Goal: Information Seeking & Learning: Learn about a topic

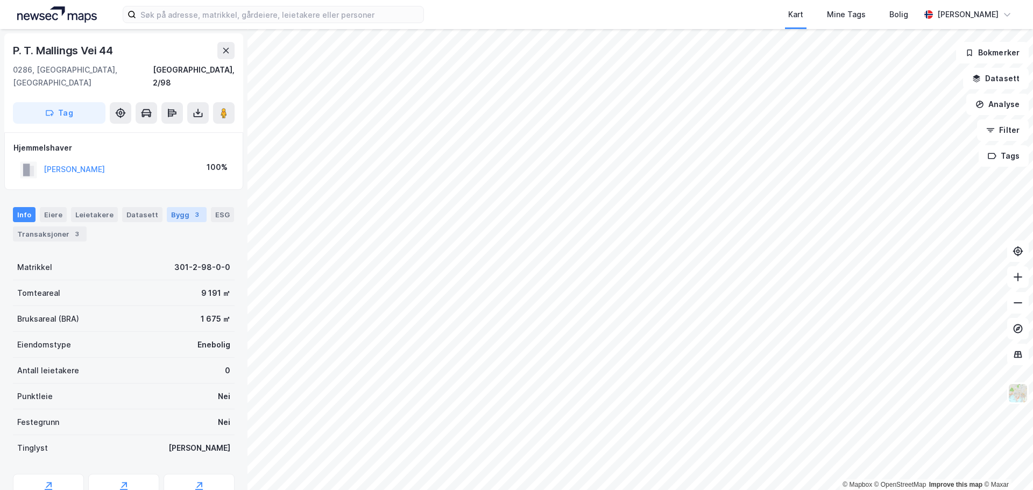
click at [167, 207] on div "Bygg 3" at bounding box center [187, 214] width 40 height 15
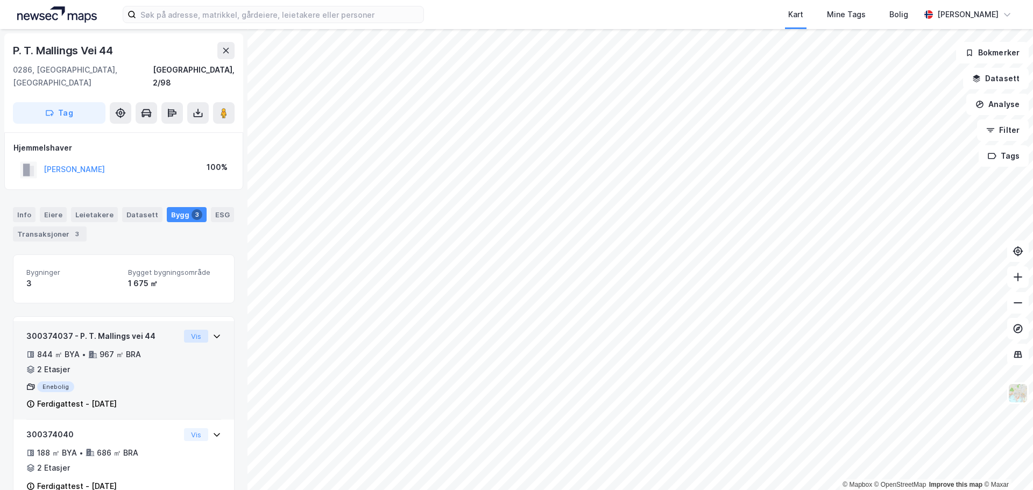
click at [184, 330] on button "Vis" at bounding box center [196, 336] width 24 height 13
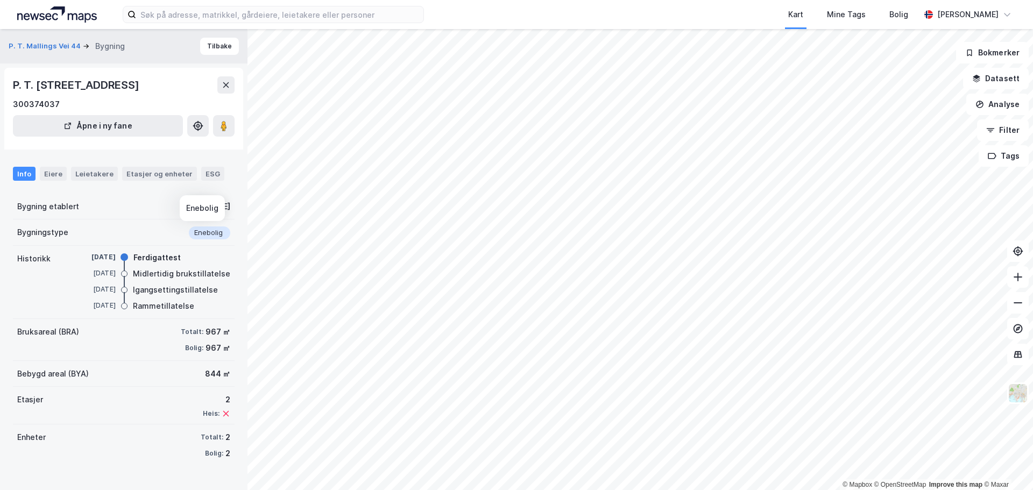
click at [201, 234] on div "Enebolig" at bounding box center [209, 233] width 41 height 13
click at [96, 123] on button "Åpne i ny fane" at bounding box center [98, 126] width 170 height 22
click at [159, 171] on div "Etasjer og enheter" at bounding box center [159, 174] width 66 height 10
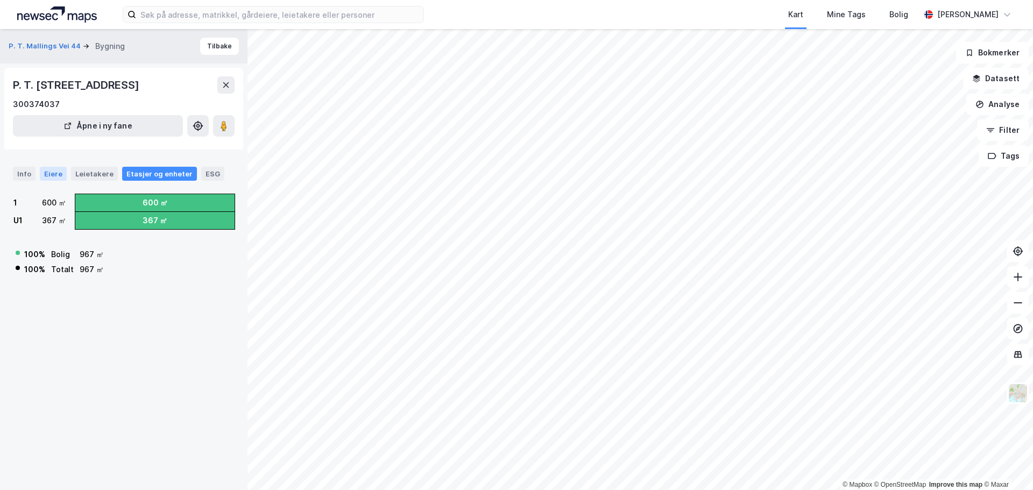
click at [47, 170] on div "Eiere" at bounding box center [53, 174] width 27 height 14
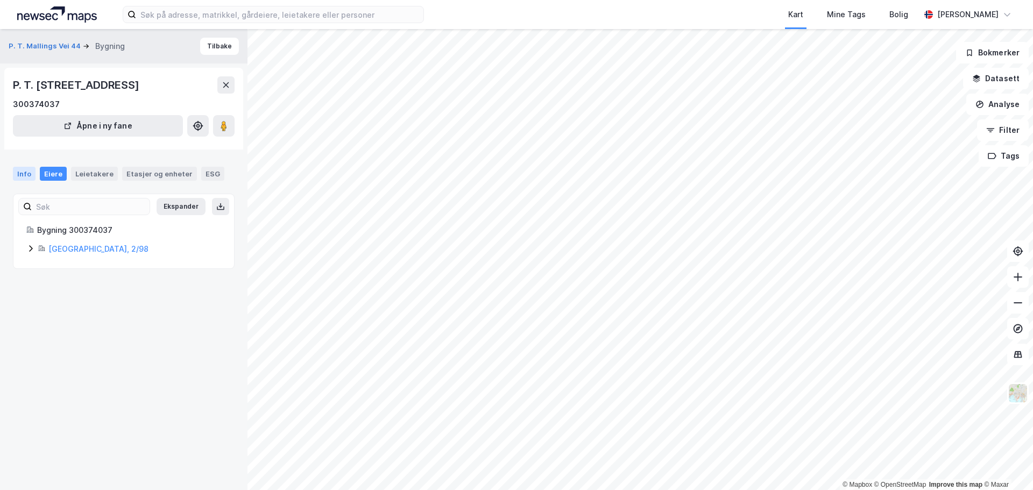
click at [26, 174] on div "Info" at bounding box center [24, 174] width 23 height 14
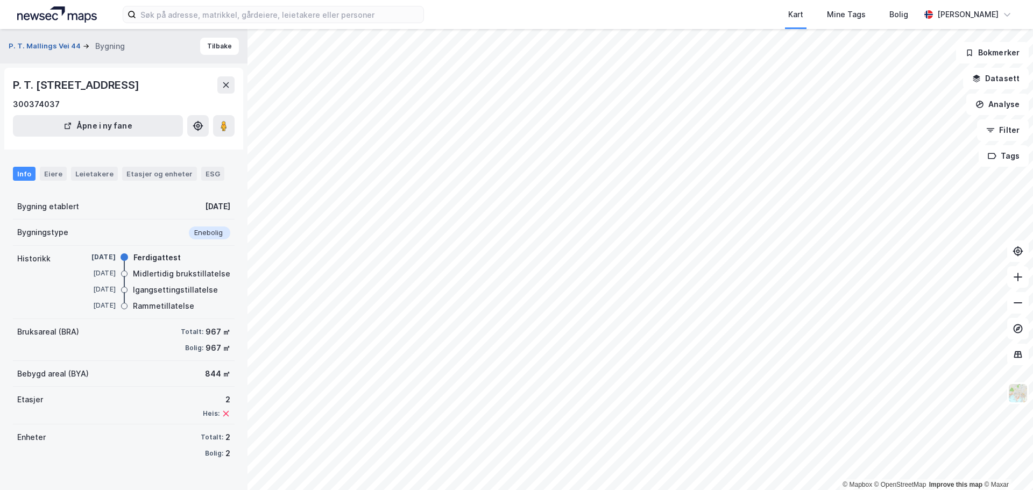
click at [57, 44] on button "P. T. Mallings Vei 44" at bounding box center [46, 46] width 74 height 11
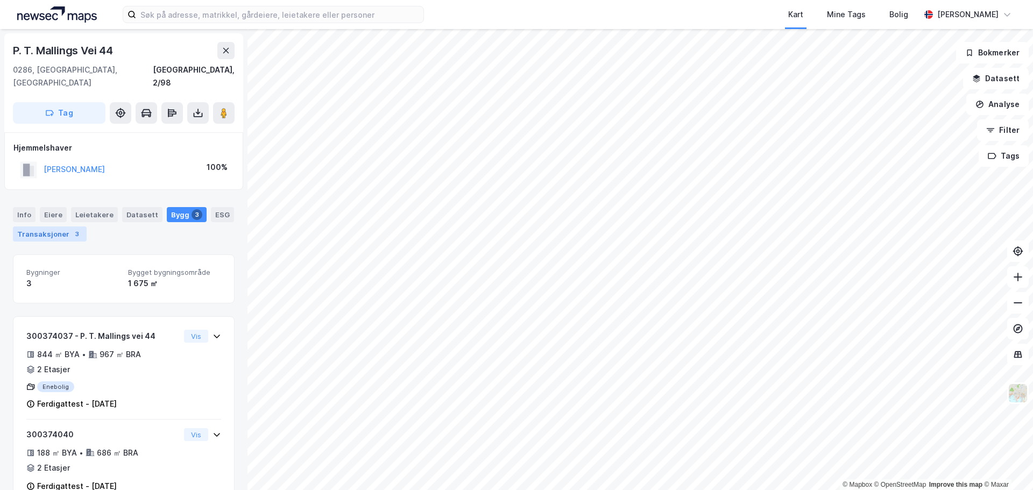
click at [51, 227] on div "Transaksjoner 3" at bounding box center [50, 234] width 74 height 15
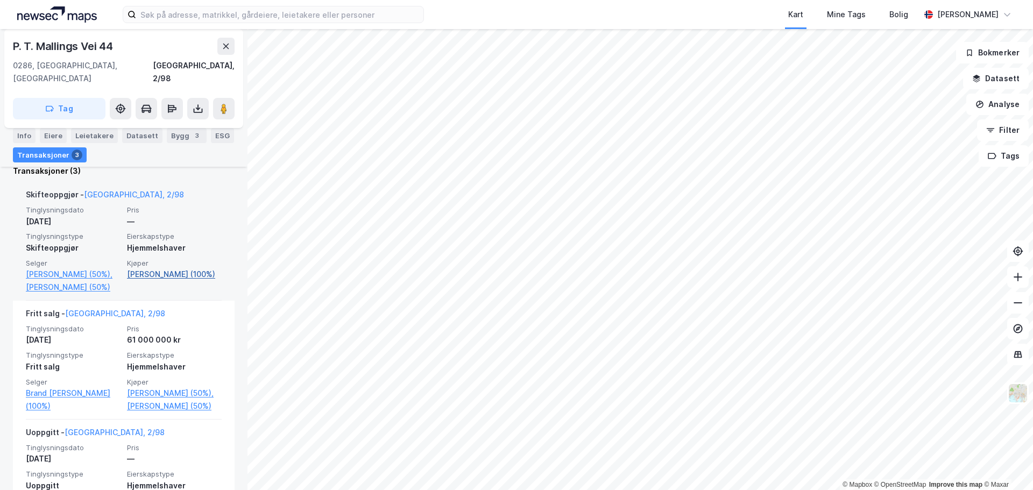
scroll to position [269, 0]
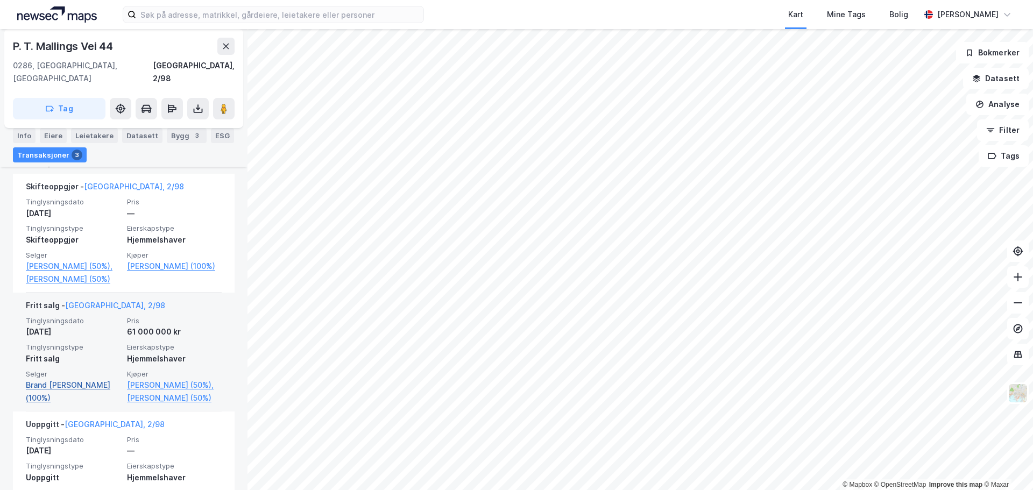
click at [82, 398] on link "Brand Gunnar Patrick (100%)" at bounding box center [73, 392] width 95 height 26
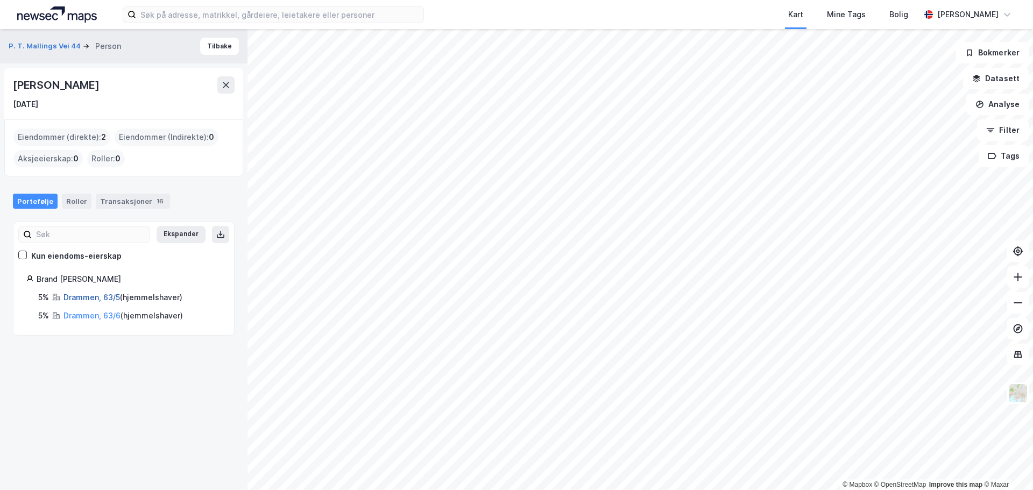
click at [88, 297] on link "Drammen, 63/5" at bounding box center [92, 297] width 57 height 9
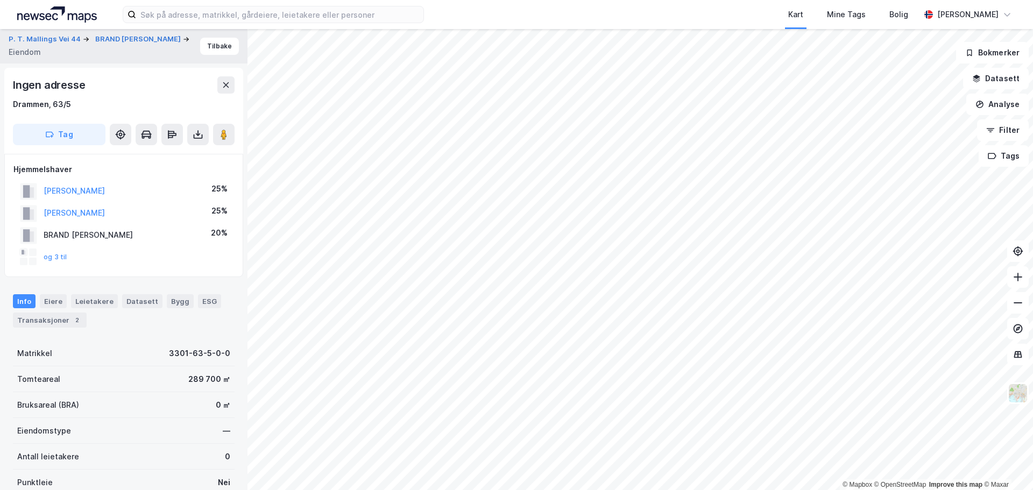
scroll to position [183, 0]
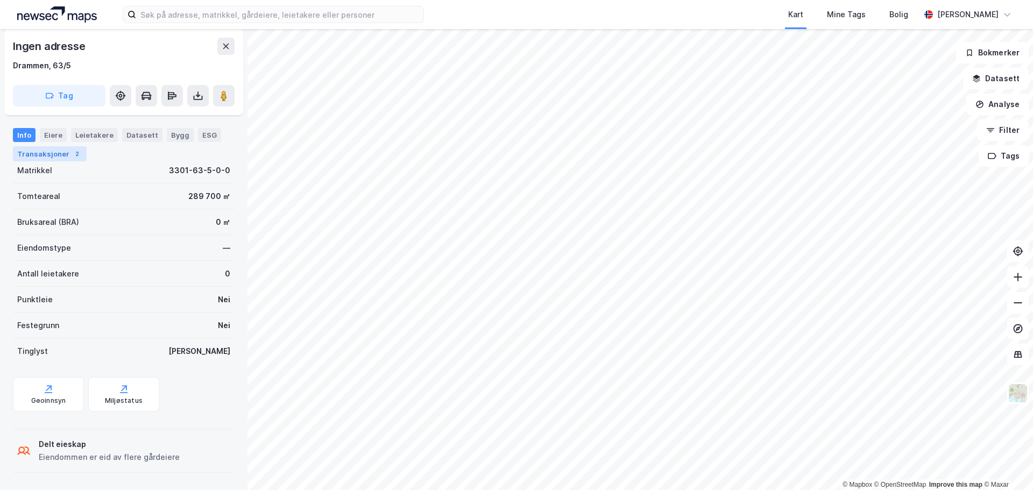
click at [51, 149] on div "Transaksjoner 2" at bounding box center [50, 153] width 74 height 15
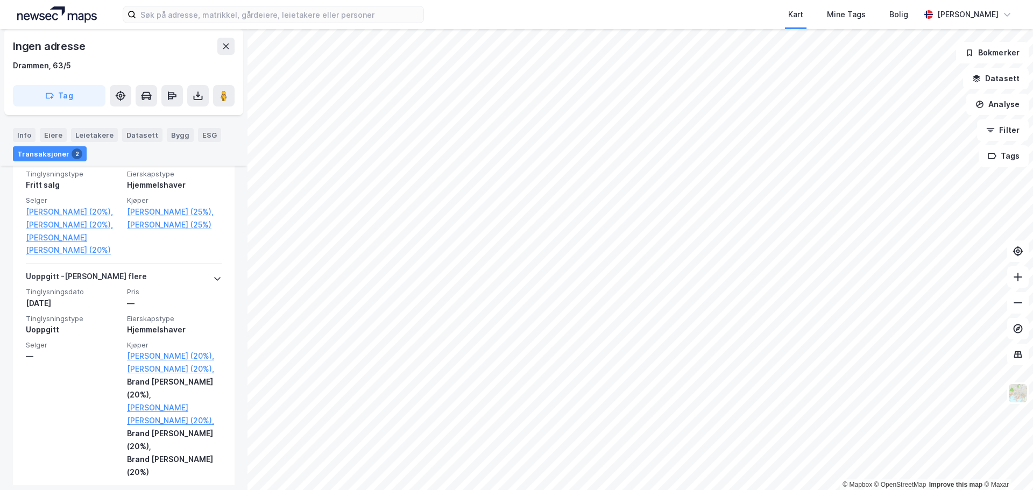
scroll to position [418, 0]
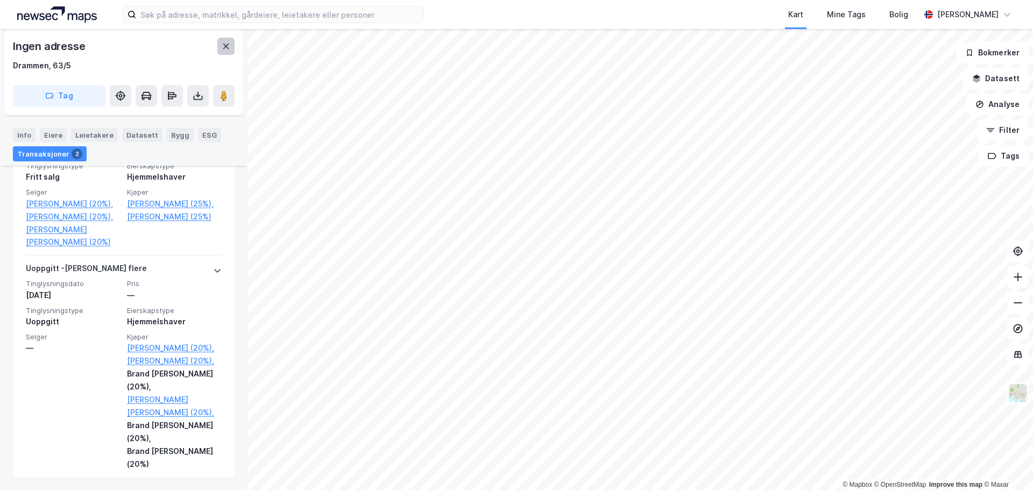
click at [229, 47] on icon at bounding box center [226, 46] width 9 height 9
